Goal: Task Accomplishment & Management: Manage account settings

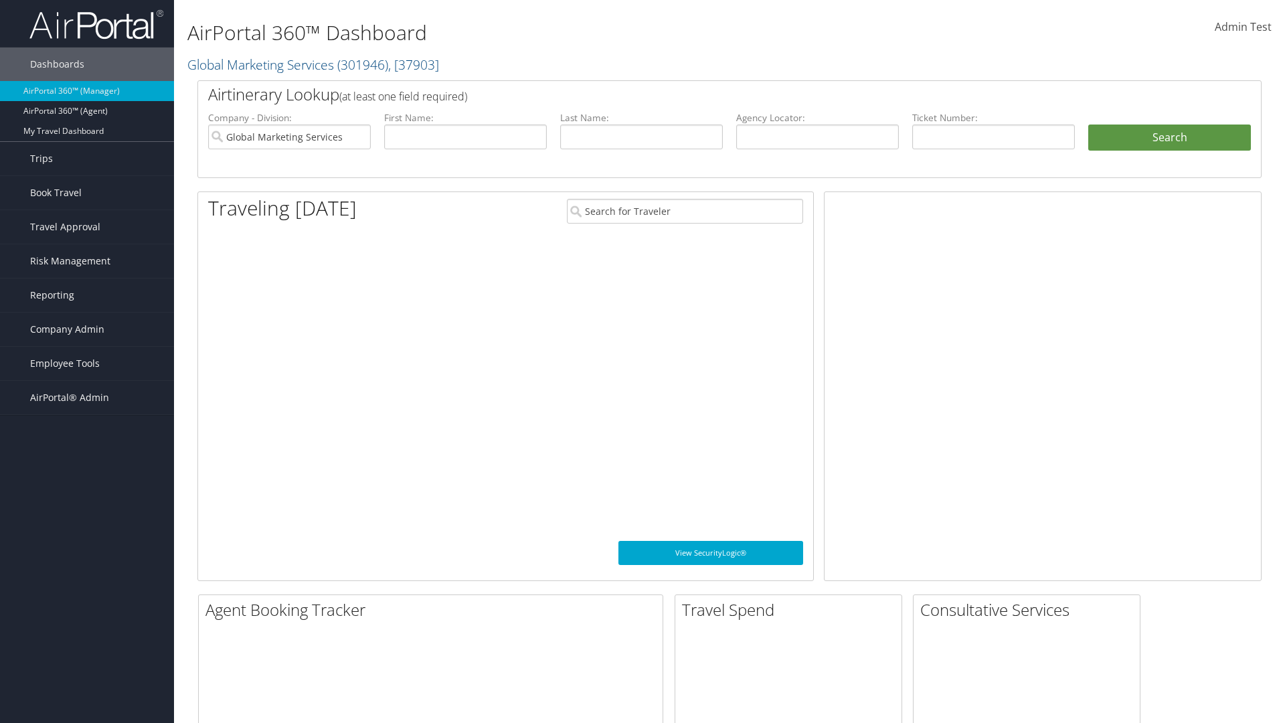
click at [87, 329] on span "Company Admin" at bounding box center [67, 329] width 74 height 33
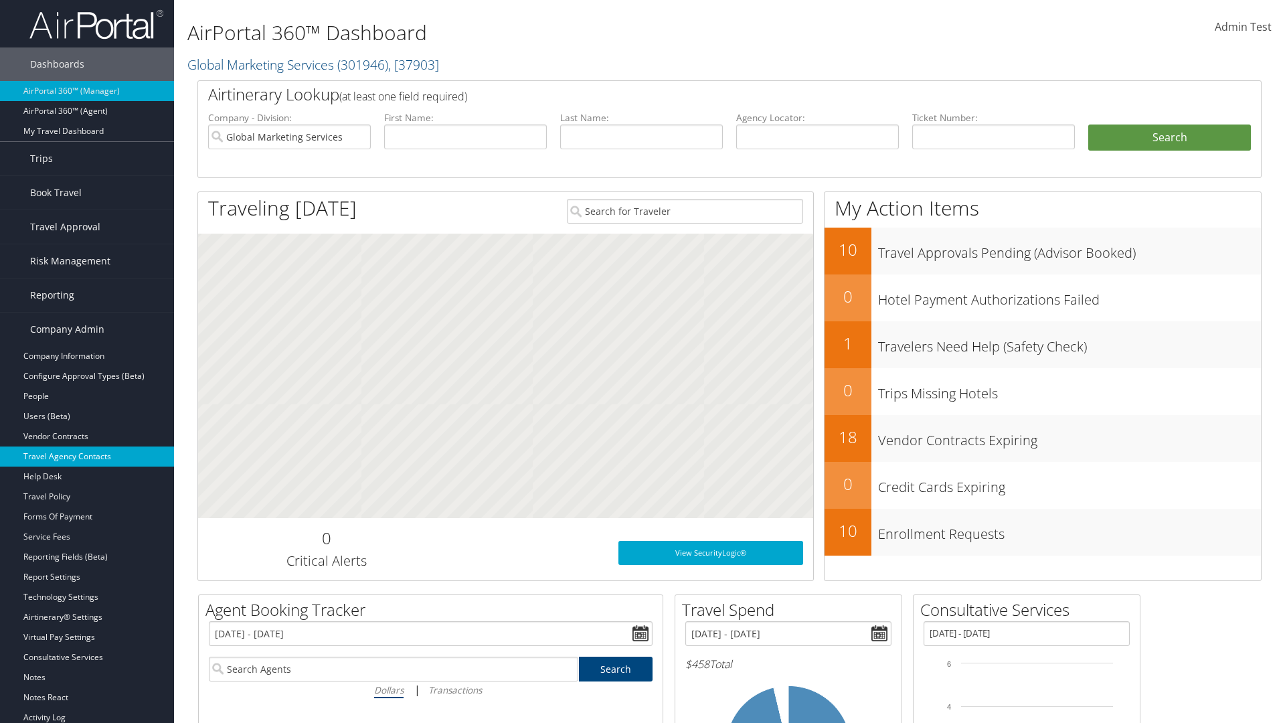
click at [87, 456] on link "Travel Agency Contacts" at bounding box center [87, 456] width 174 height 20
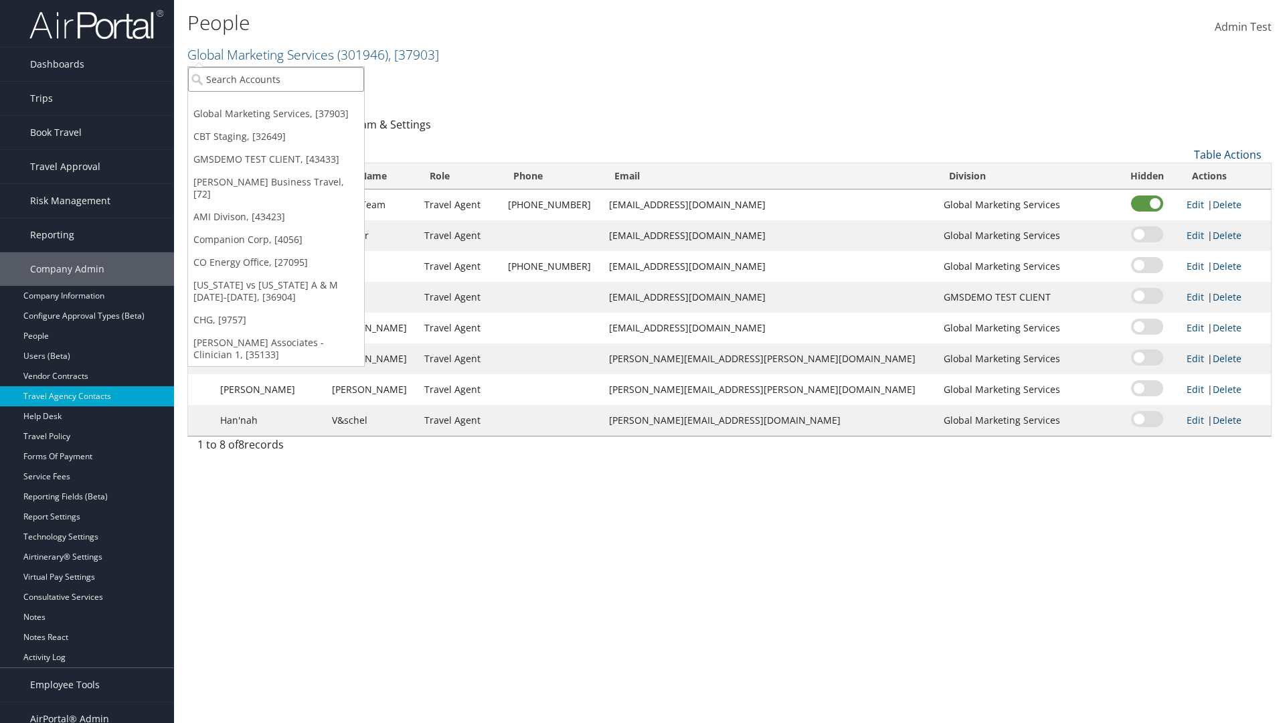
click at [276, 79] on input "search" at bounding box center [276, 79] width 176 height 25
type input "Global Marketing Services"
click at [288, 104] on div "Global Marketing Services (301946), [37903]" at bounding box center [288, 104] width 215 height 12
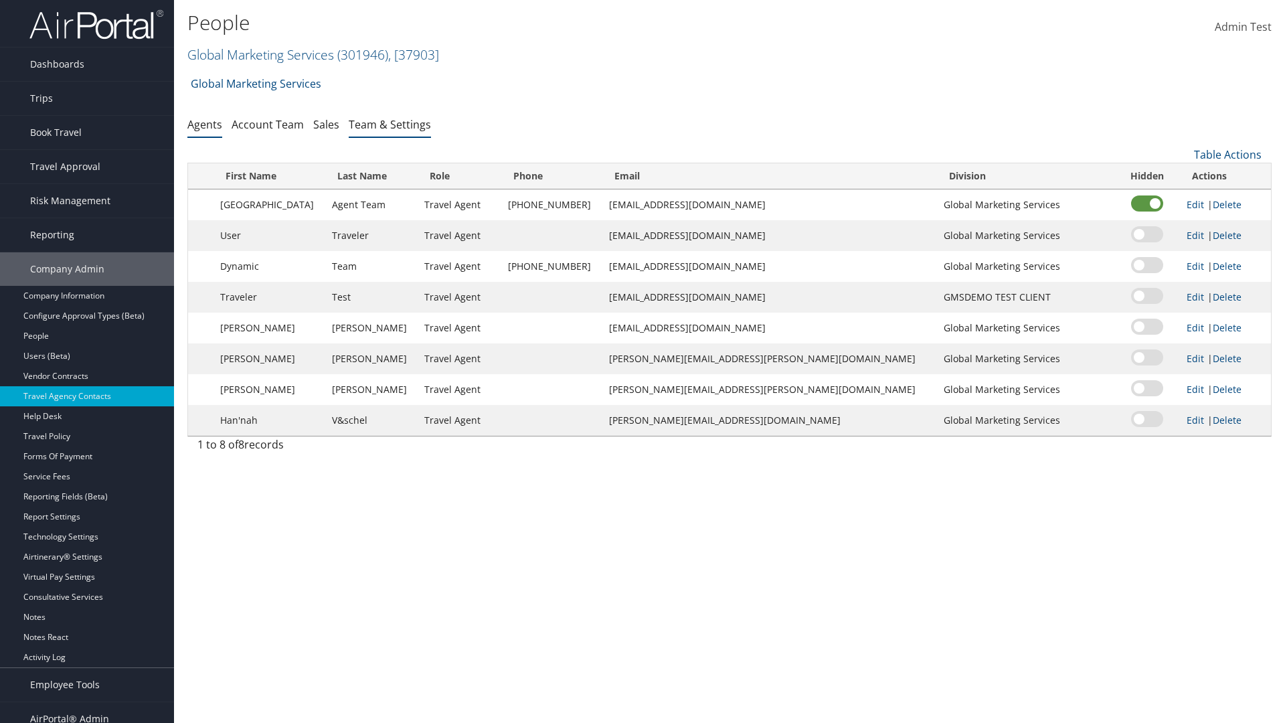
click at [389, 124] on link "Team & Settings" at bounding box center [390, 124] width 82 height 15
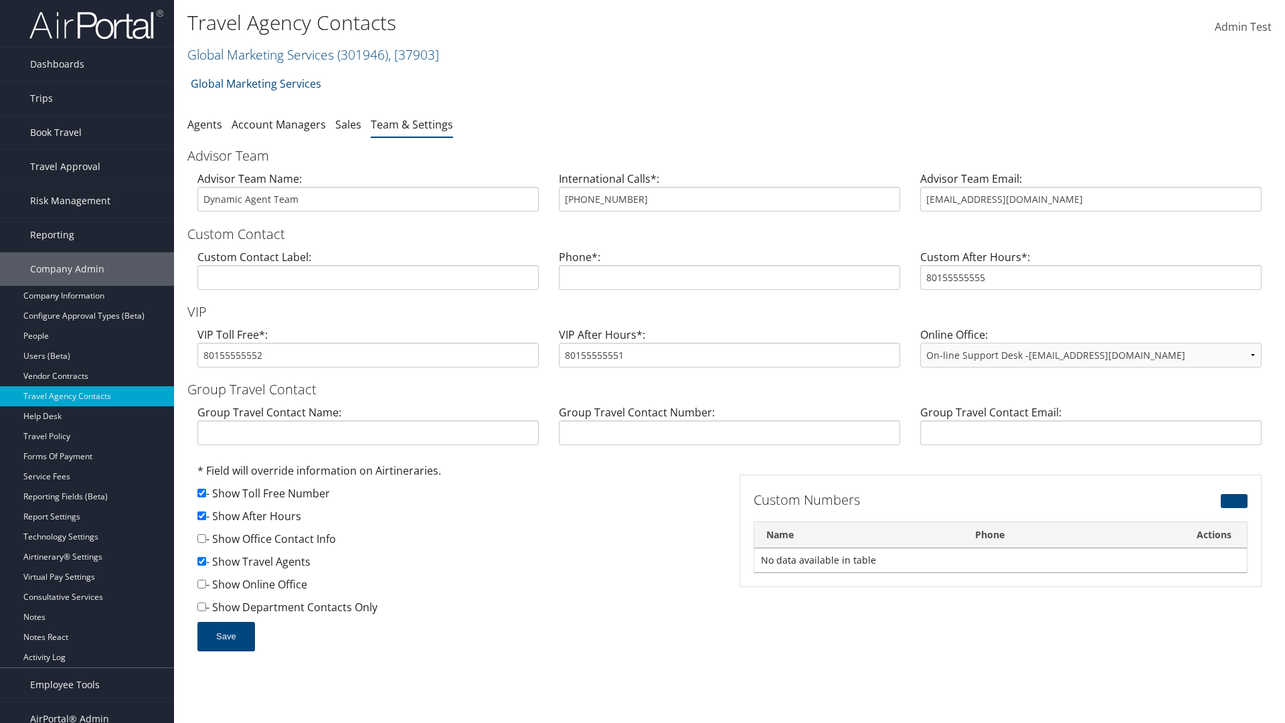
click at [201, 515] on input "checkbox" at bounding box center [201, 515] width 9 height 9
checkbox input "false"
click at [226, 636] on button "Save" at bounding box center [226, 636] width 58 height 29
click at [201, 515] on input "checkbox" at bounding box center [201, 515] width 9 height 9
checkbox input "true"
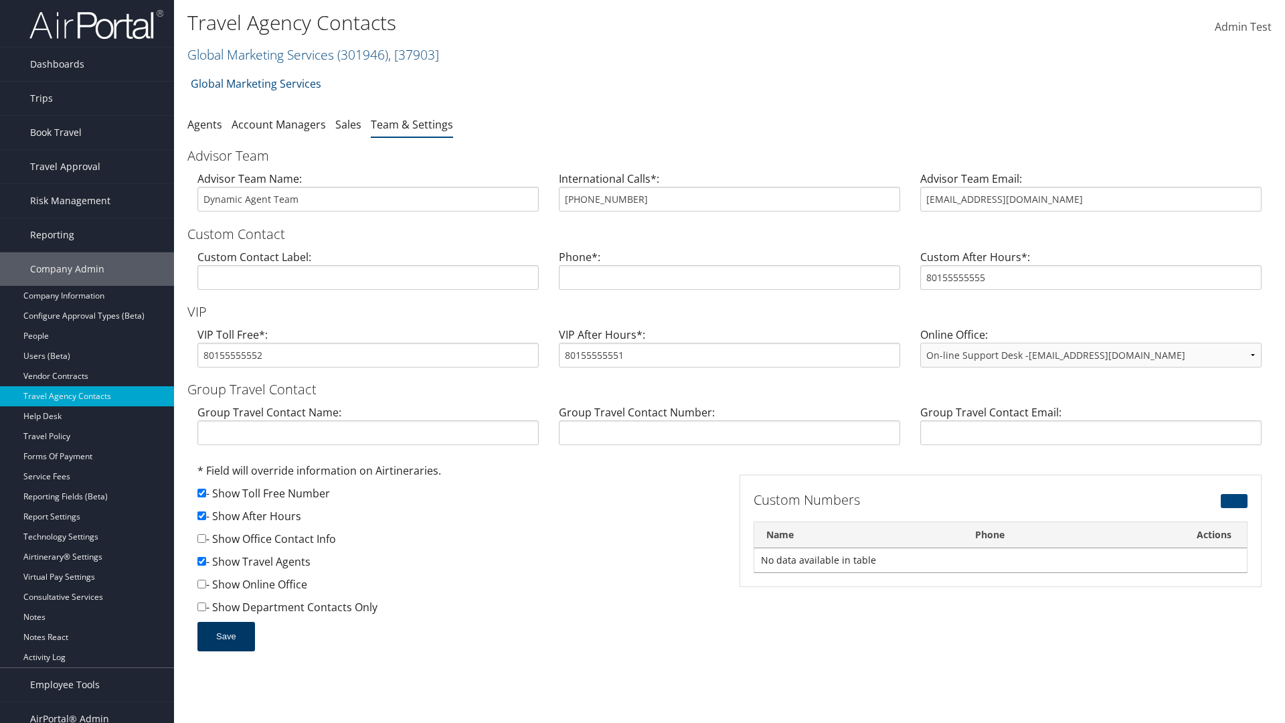
click at [226, 636] on button "Save" at bounding box center [226, 636] width 58 height 29
